Goal: Book appointment/travel/reservation

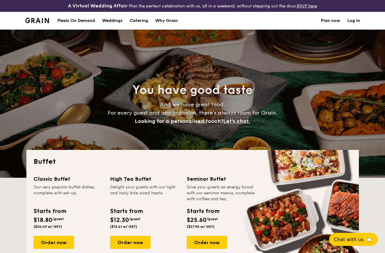
select select
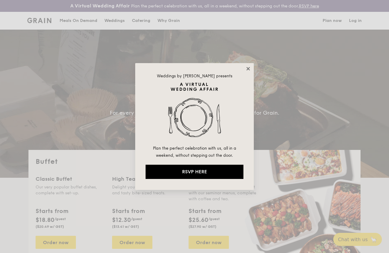
click at [246, 68] on icon at bounding box center [248, 68] width 5 height 5
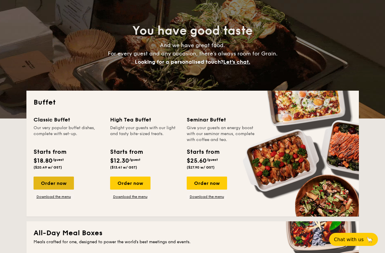
scroll to position [89, 0]
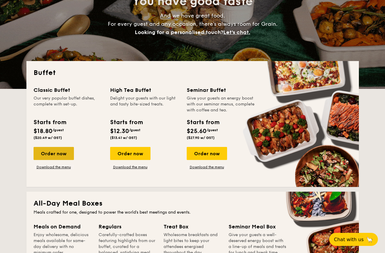
click at [58, 153] on div "Order now" at bounding box center [54, 153] width 40 height 13
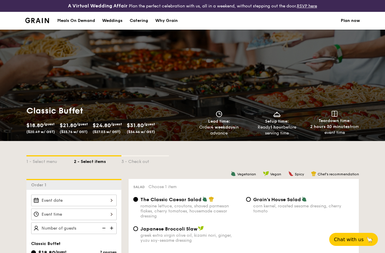
click at [109, 200] on input "Smoked Mesquite Whole Chicken brined in our in-house blend of herbs and spices,…" at bounding box center [73, 201] width 85 height 12
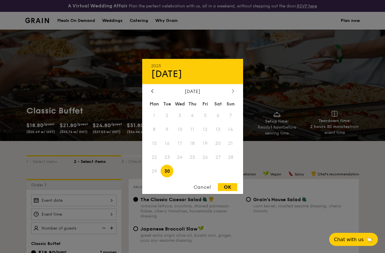
click at [231, 90] on div at bounding box center [232, 92] width 5 height 6
click at [192, 128] on span "9" at bounding box center [192, 129] width 13 height 13
click at [226, 190] on div "OK" at bounding box center [227, 187] width 19 height 8
type input "[DATE]"
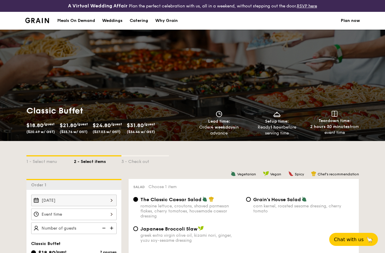
click at [108, 215] on input "Smoked Mesquite Whole Chicken brined in our in-house blend of herbs and spices,…" at bounding box center [73, 215] width 85 height 12
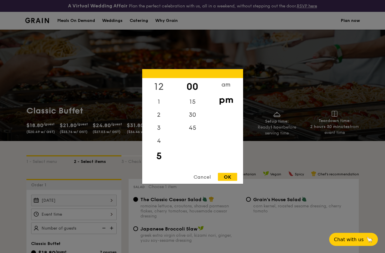
click at [160, 86] on div "12" at bounding box center [159, 86] width 34 height 17
click at [227, 176] on div "OK" at bounding box center [227, 177] width 19 height 8
type input "12:00PM"
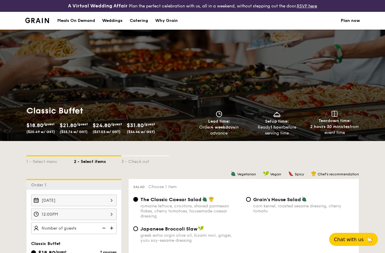
click at [86, 228] on input "text" at bounding box center [73, 229] width 85 height 12
type input "40 guests"
click at [125, 170] on div "1 - Select menu 2 - Select items 3 - Check out" at bounding box center [192, 160] width 332 height 38
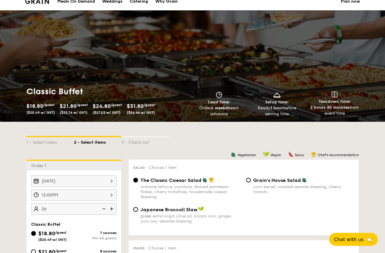
scroll to position [30, 0]
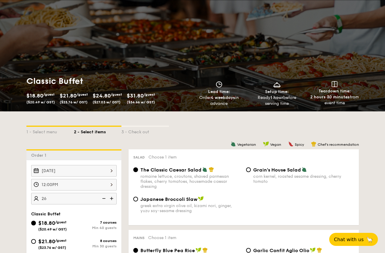
click at [103, 200] on img at bounding box center [103, 198] width 9 height 11
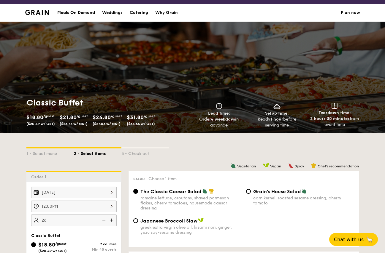
scroll to position [0, 0]
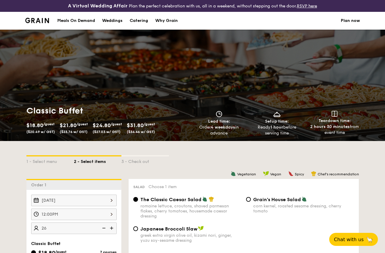
click at [144, 22] on div "Catering" at bounding box center [139, 21] width 18 height 18
select select
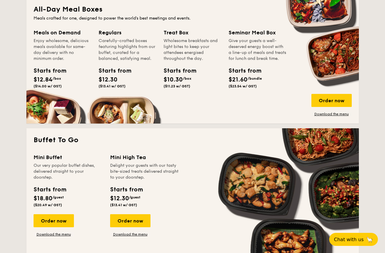
scroll to position [297, 0]
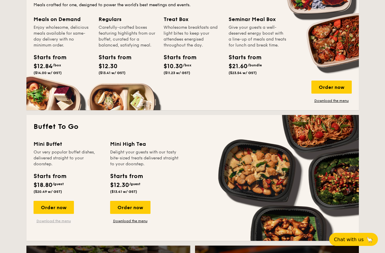
click at [62, 223] on link "Download the menu" at bounding box center [54, 221] width 40 height 5
